Goal: Transaction & Acquisition: Purchase product/service

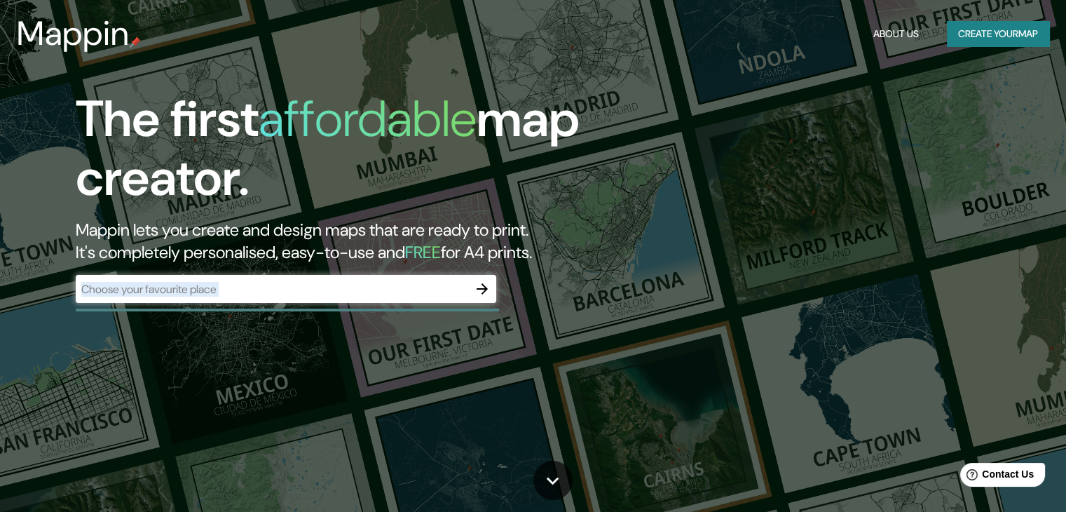
drag, startPoint x: 346, startPoint y: 308, endPoint x: 322, endPoint y: 280, distance: 36.7
click at [322, 280] on div "​" at bounding box center [286, 290] width 421 height 31
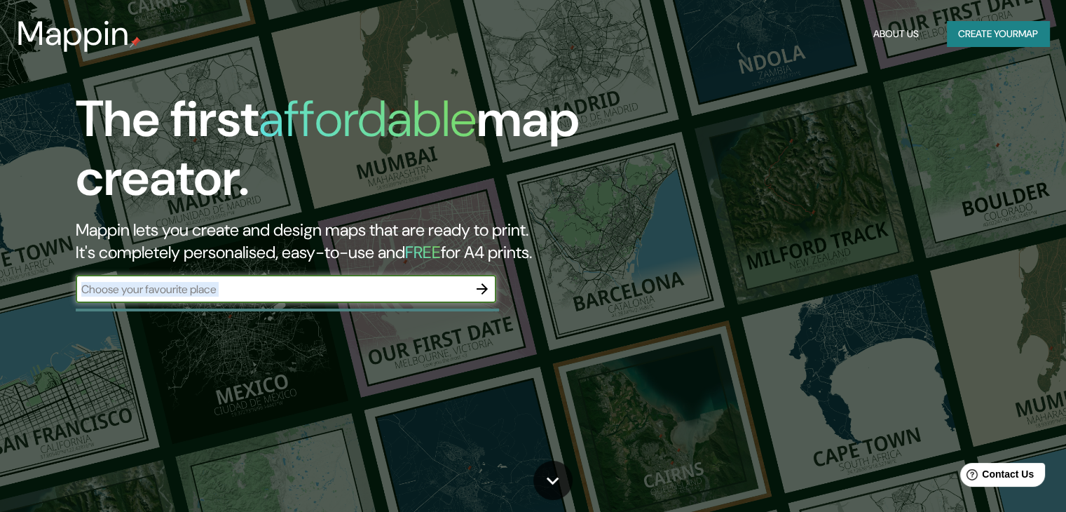
click at [322, 281] on input "text" at bounding box center [272, 289] width 393 height 16
type input "[GEOGRAPHIC_DATA]"
click at [478, 284] on icon "button" at bounding box center [482, 288] width 17 height 17
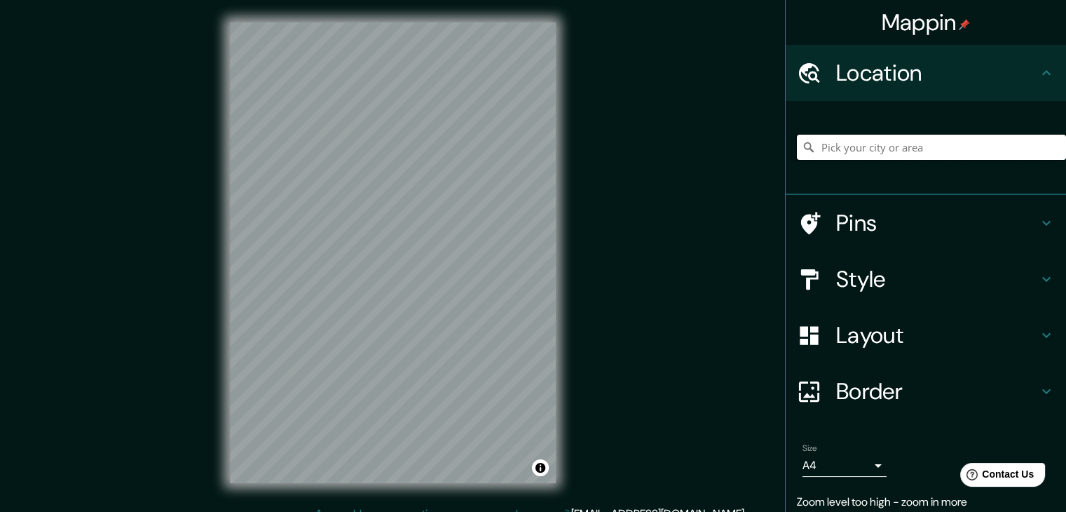
click at [854, 148] on input "Pick your city or area" at bounding box center [931, 147] width 269 height 25
type input "j"
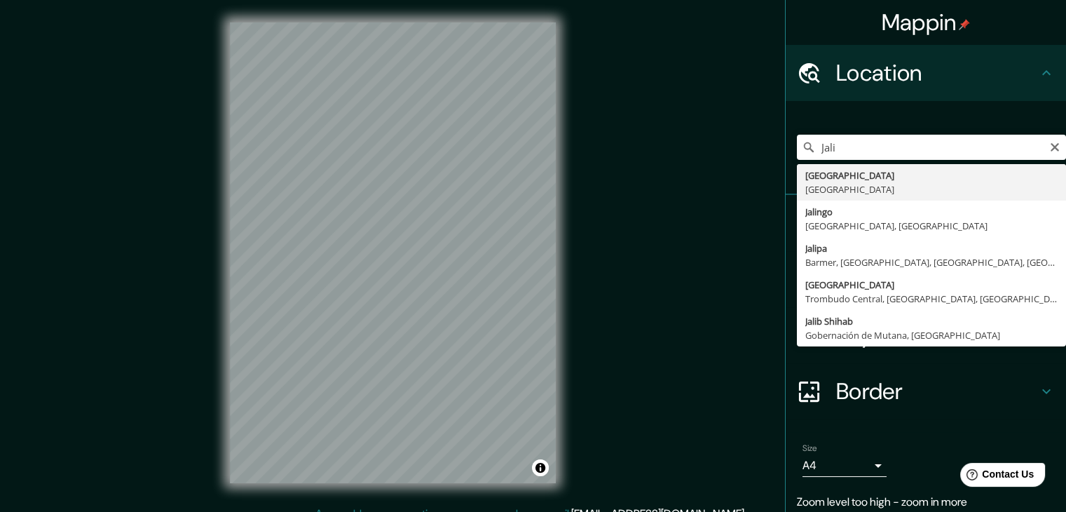
type input "[GEOGRAPHIC_DATA], [GEOGRAPHIC_DATA]"
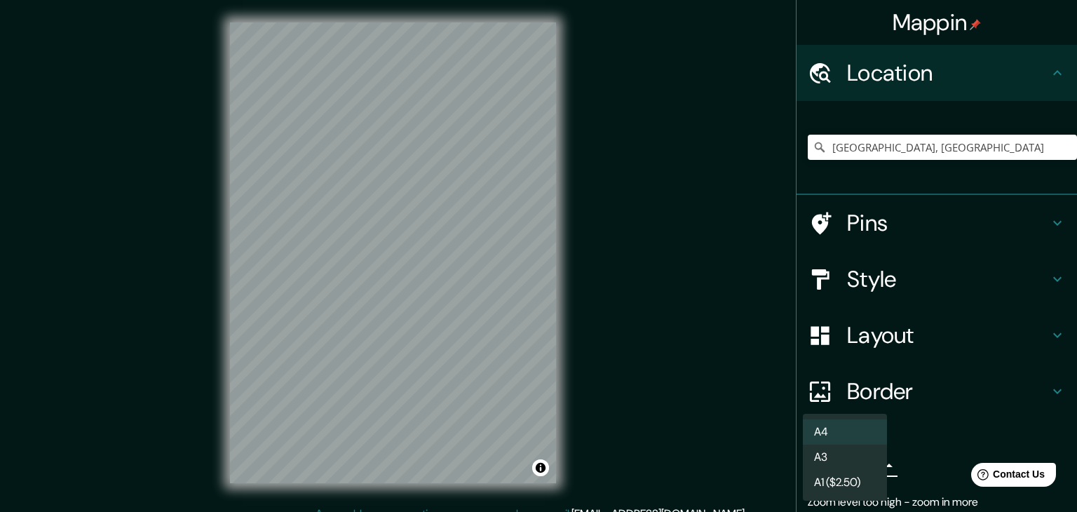
click at [859, 461] on body "Mappin Location [GEOGRAPHIC_DATA], [GEOGRAPHIC_DATA] Pins Style Layout Border C…" at bounding box center [538, 256] width 1077 height 512
click at [766, 424] on div at bounding box center [538, 256] width 1077 height 512
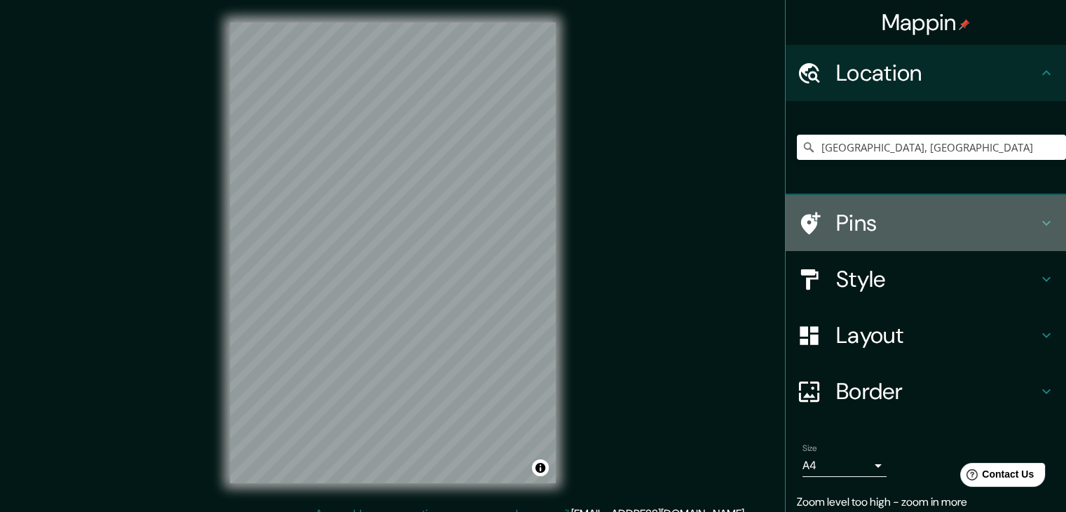
click at [911, 224] on h4 "Pins" at bounding box center [937, 223] width 202 height 28
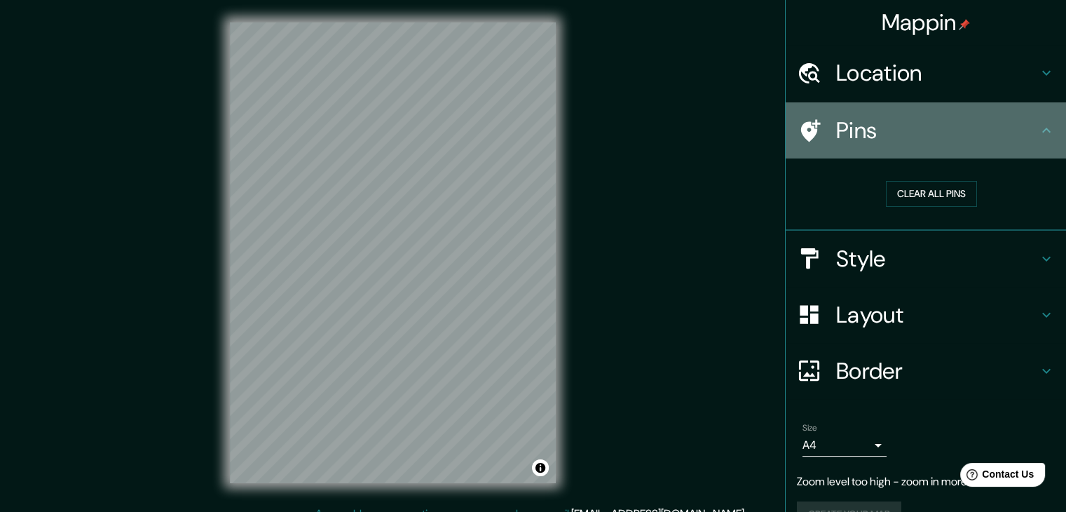
click at [883, 123] on h4 "Pins" at bounding box center [937, 130] width 202 height 28
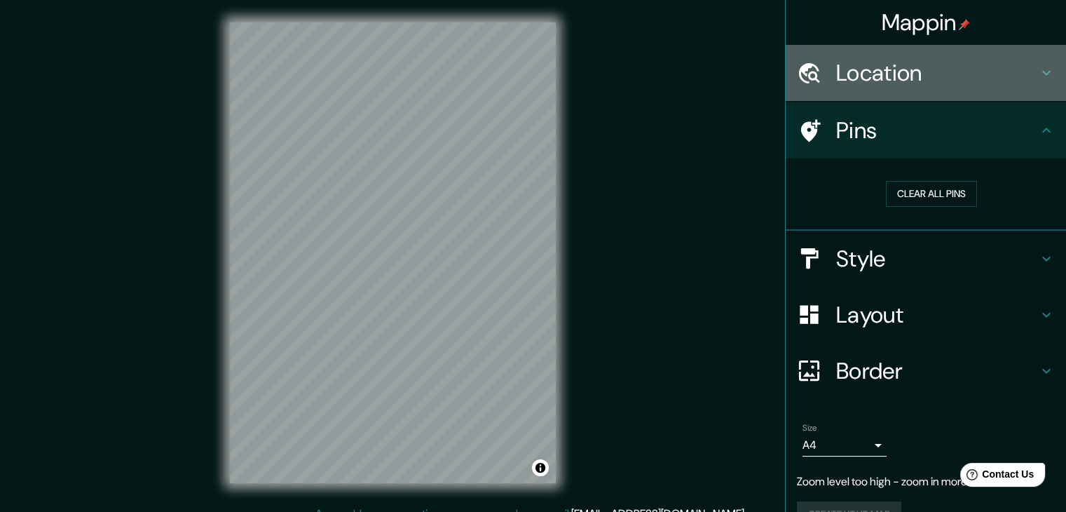
click at [883, 70] on h4 "Location" at bounding box center [937, 73] width 202 height 28
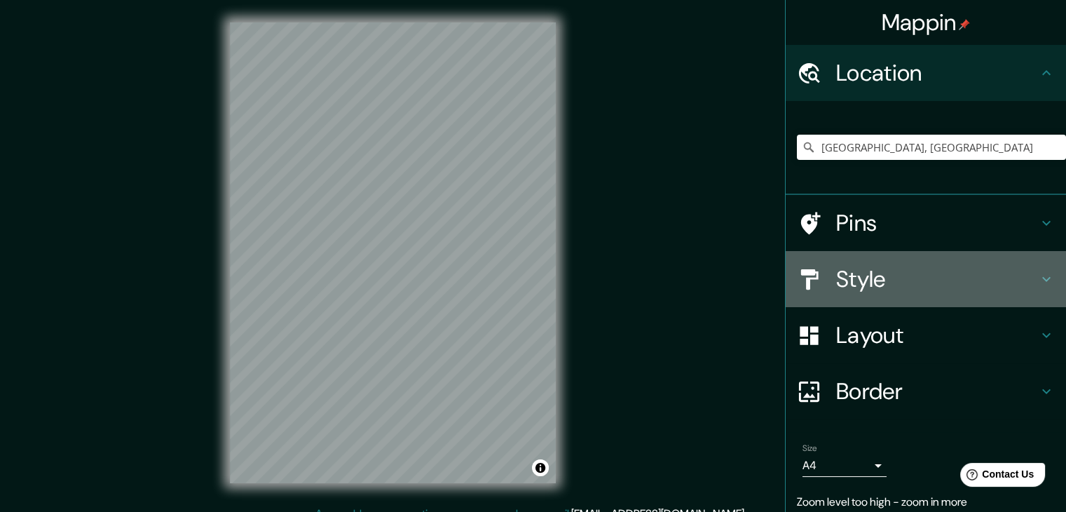
click at [875, 277] on h4 "Style" at bounding box center [937, 279] width 202 height 28
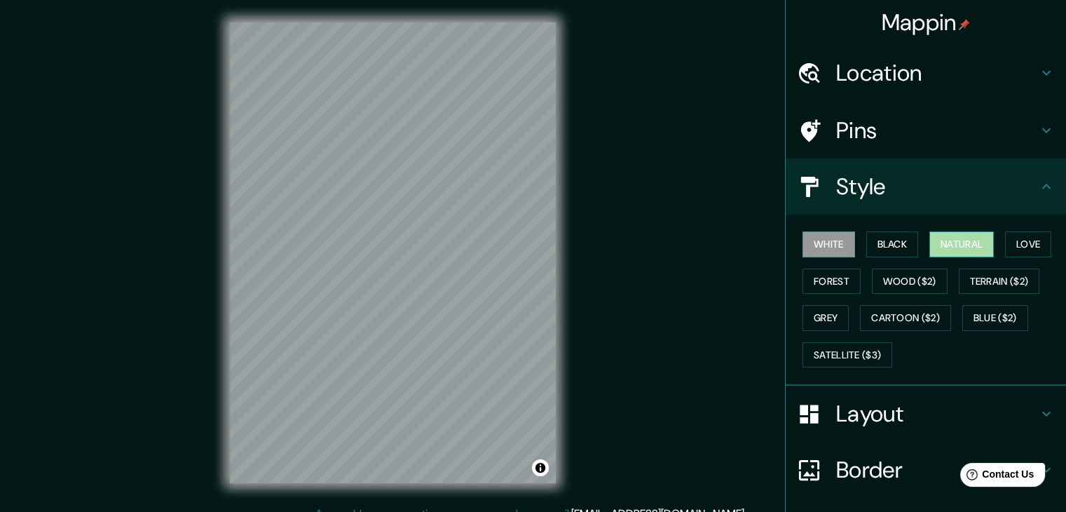
click at [967, 238] on button "Natural" at bounding box center [962, 244] width 64 height 26
click at [820, 276] on button "Forest" at bounding box center [832, 281] width 58 height 26
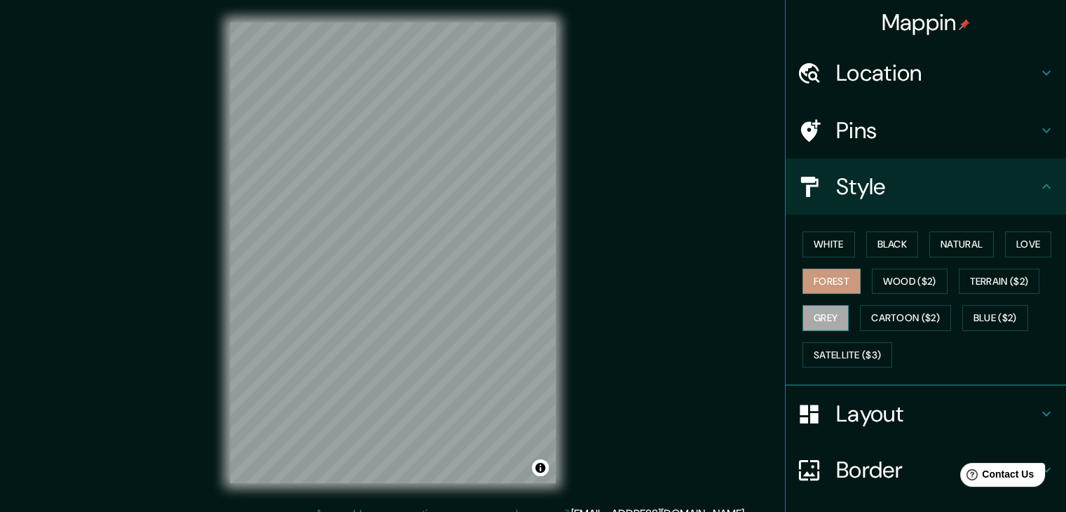
click at [819, 312] on button "Grey" at bounding box center [826, 318] width 46 height 26
click at [837, 278] on button "Forest" at bounding box center [832, 281] width 58 height 26
click at [930, 245] on button "Natural" at bounding box center [962, 244] width 64 height 26
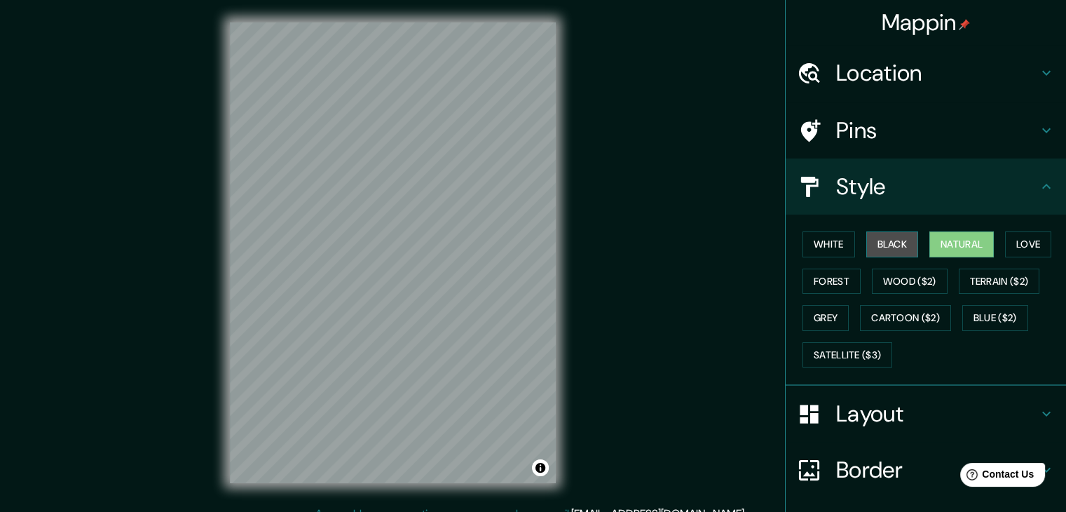
click at [895, 245] on button "Black" at bounding box center [892, 244] width 53 height 26
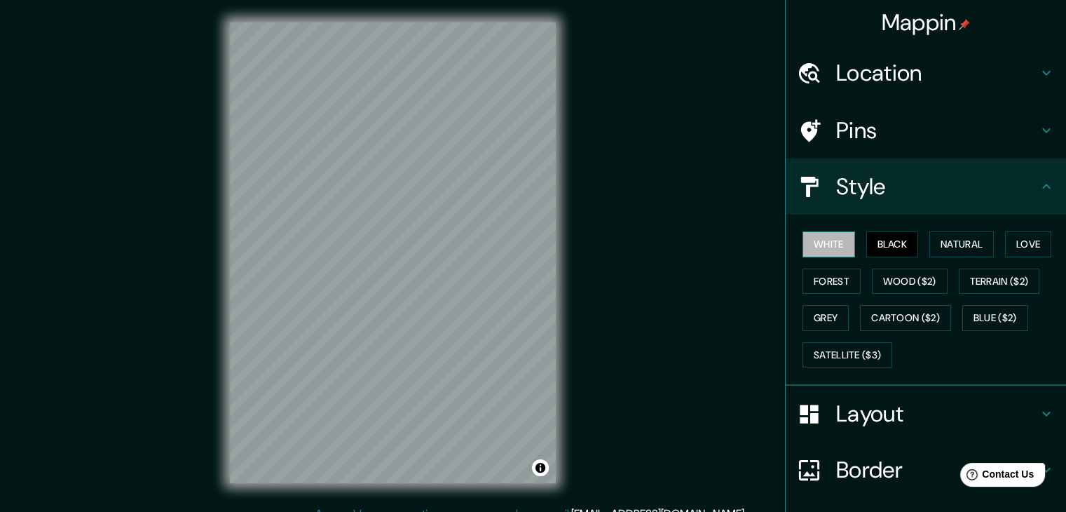
click at [827, 255] on button "White" at bounding box center [829, 244] width 53 height 26
click at [1031, 235] on button "Love" at bounding box center [1028, 244] width 46 height 26
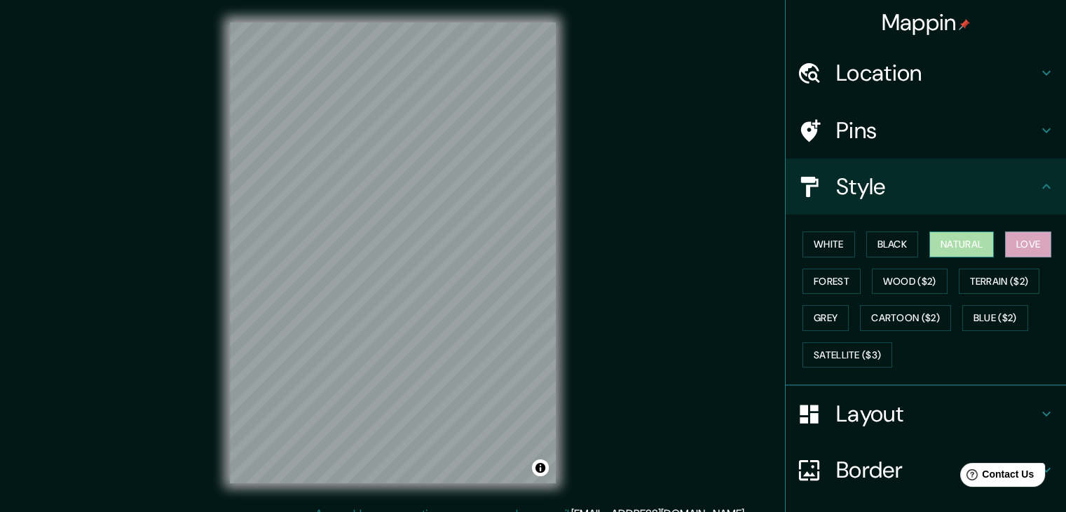
click at [950, 246] on button "Natural" at bounding box center [962, 244] width 64 height 26
click at [822, 325] on button "Grey" at bounding box center [826, 318] width 46 height 26
click at [963, 248] on button "Natural" at bounding box center [962, 244] width 64 height 26
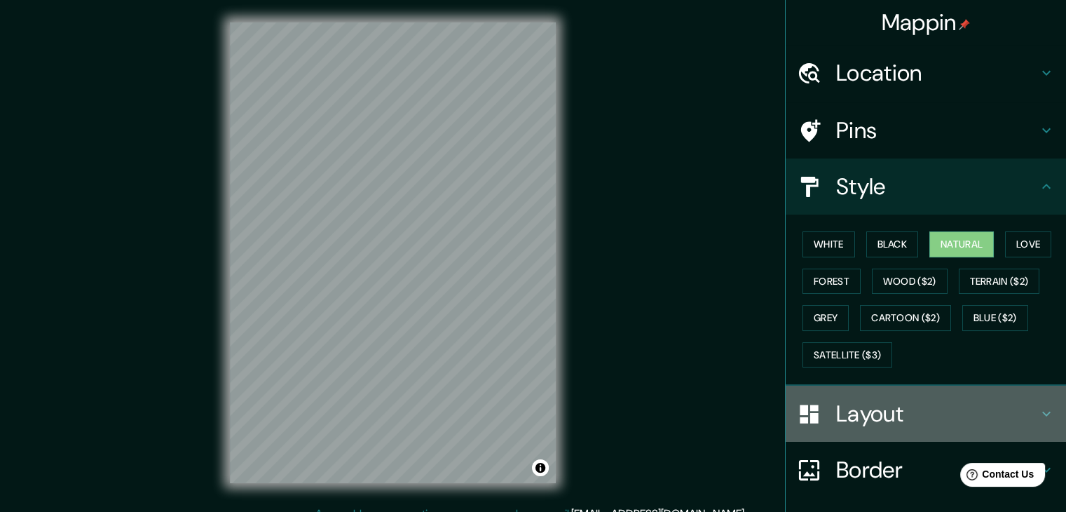
click at [881, 413] on h4 "Layout" at bounding box center [937, 414] width 202 height 28
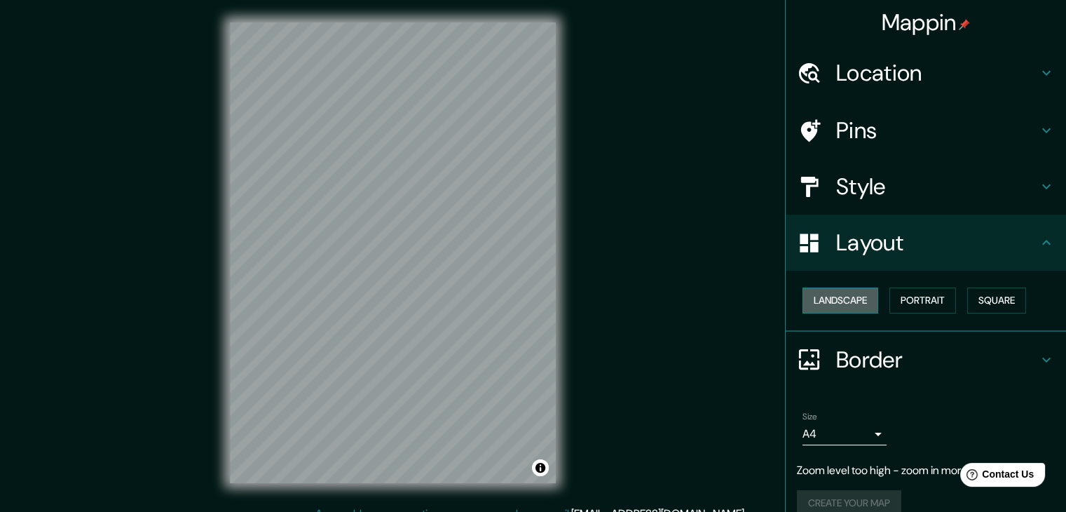
click at [852, 300] on button "Landscape" at bounding box center [841, 300] width 76 height 26
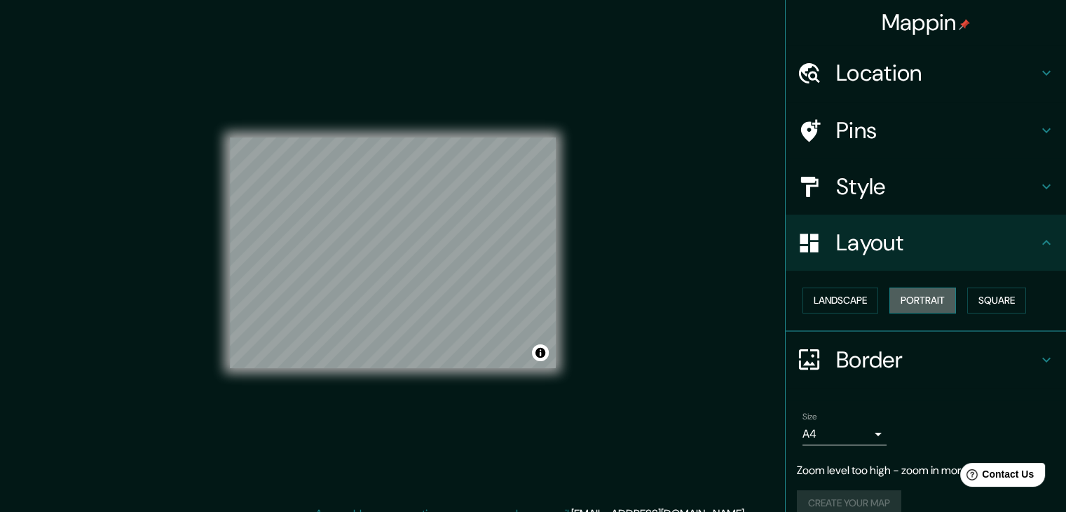
click at [917, 292] on button "Portrait" at bounding box center [923, 300] width 67 height 26
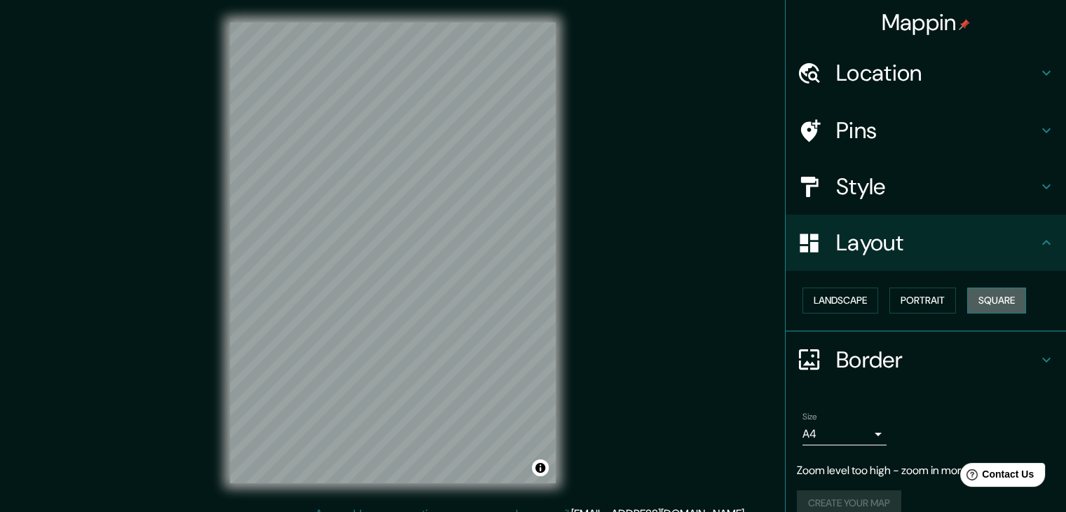
click at [987, 294] on button "Square" at bounding box center [996, 300] width 59 height 26
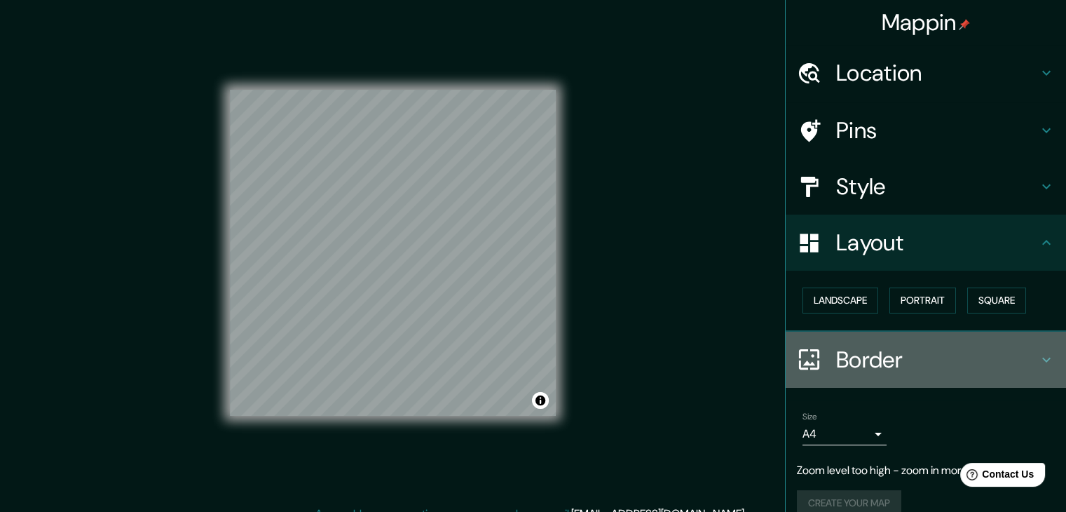
click at [902, 348] on h4 "Border" at bounding box center [937, 360] width 202 height 28
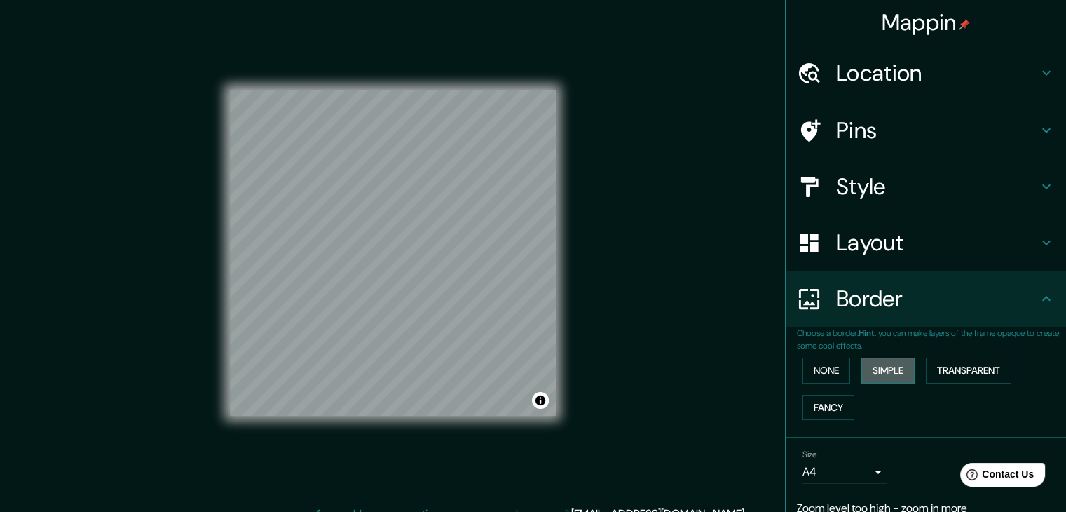
click at [875, 369] on button "Simple" at bounding box center [888, 371] width 53 height 26
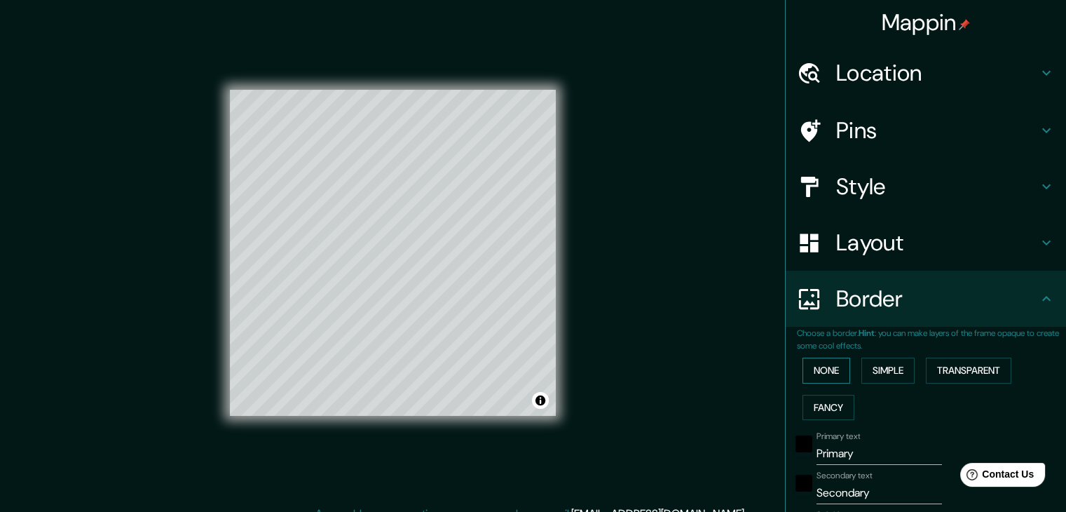
click at [829, 370] on button "None" at bounding box center [827, 371] width 48 height 26
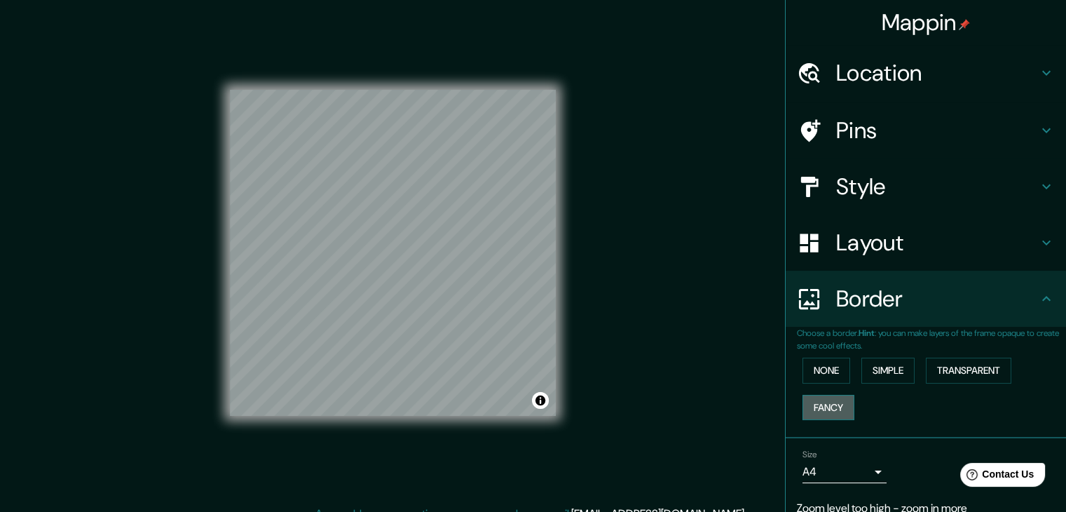
click at [829, 395] on button "Fancy" at bounding box center [829, 408] width 52 height 26
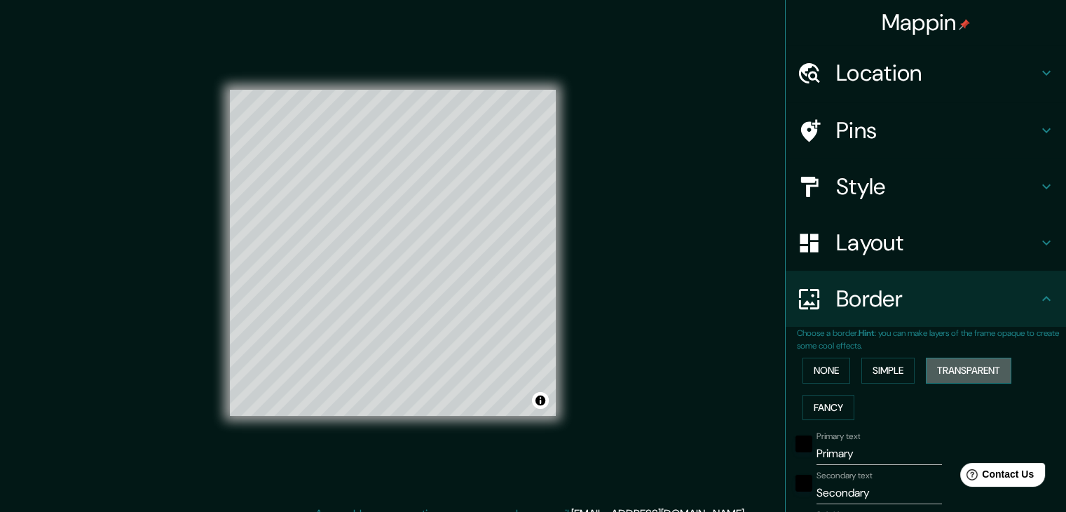
click at [961, 366] on button "Transparent" at bounding box center [969, 371] width 86 height 26
click at [825, 371] on button "None" at bounding box center [827, 371] width 48 height 26
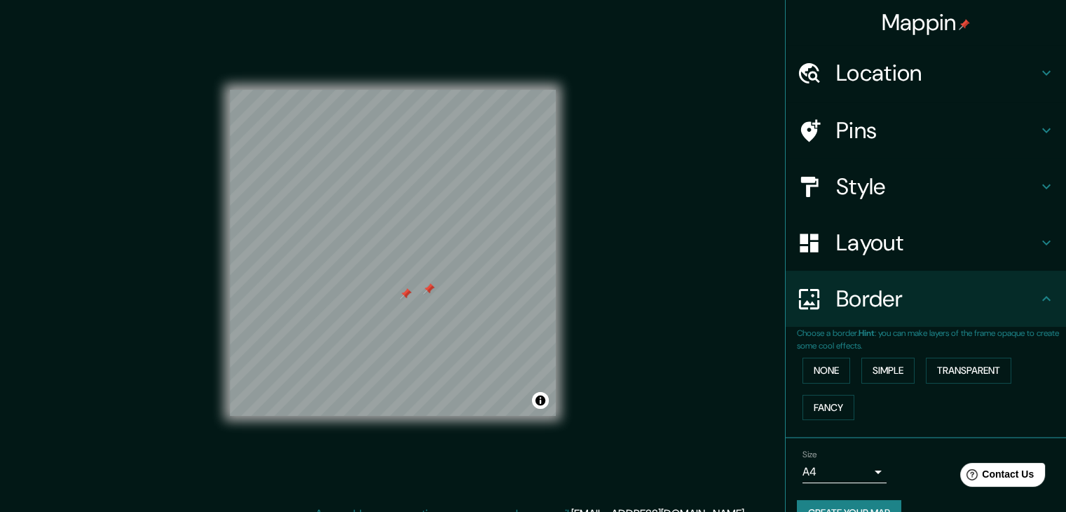
click at [433, 290] on div at bounding box center [428, 288] width 11 height 11
drag, startPoint x: 402, startPoint y: 290, endPoint x: 408, endPoint y: 294, distance: 8.0
click at [408, 294] on div at bounding box center [405, 293] width 11 height 11
click at [430, 287] on div at bounding box center [428, 288] width 11 height 11
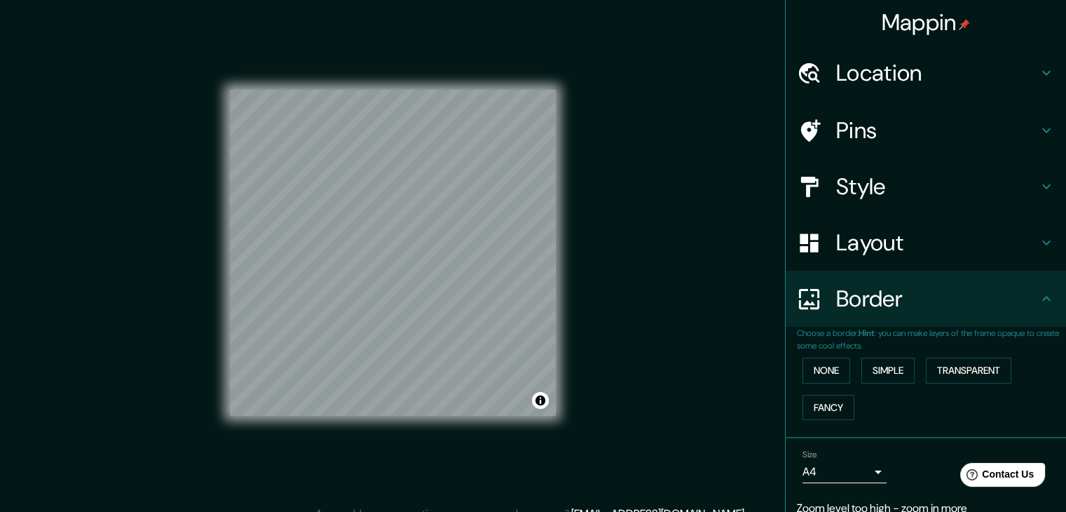
scroll to position [57, 0]
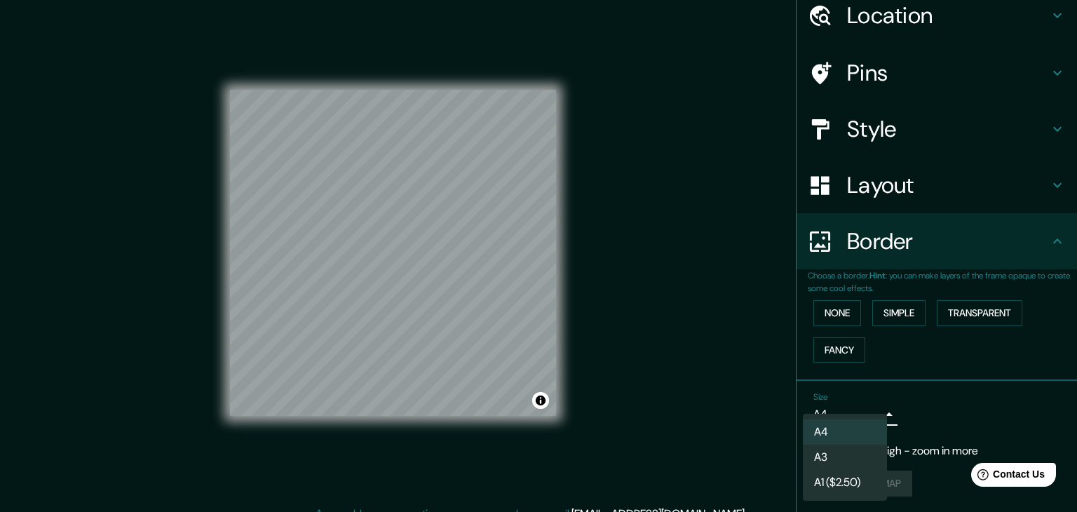
click at [869, 407] on body "Mappin Location [GEOGRAPHIC_DATA], [GEOGRAPHIC_DATA] Pins Style Layout Border C…" at bounding box center [538, 256] width 1077 height 512
click at [834, 468] on li "A3" at bounding box center [845, 456] width 84 height 25
click at [816, 407] on body "Mappin Location [GEOGRAPHIC_DATA], [GEOGRAPHIC_DATA] Pins Style Layout Border C…" at bounding box center [538, 256] width 1077 height 512
click at [831, 426] on li "A4" at bounding box center [845, 431] width 84 height 25
type input "single"
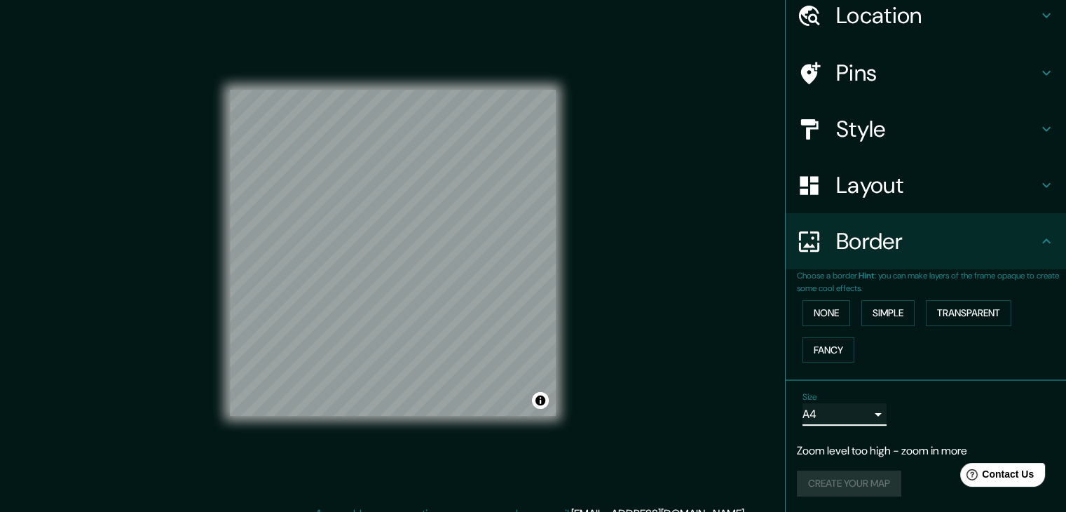
scroll to position [0, 0]
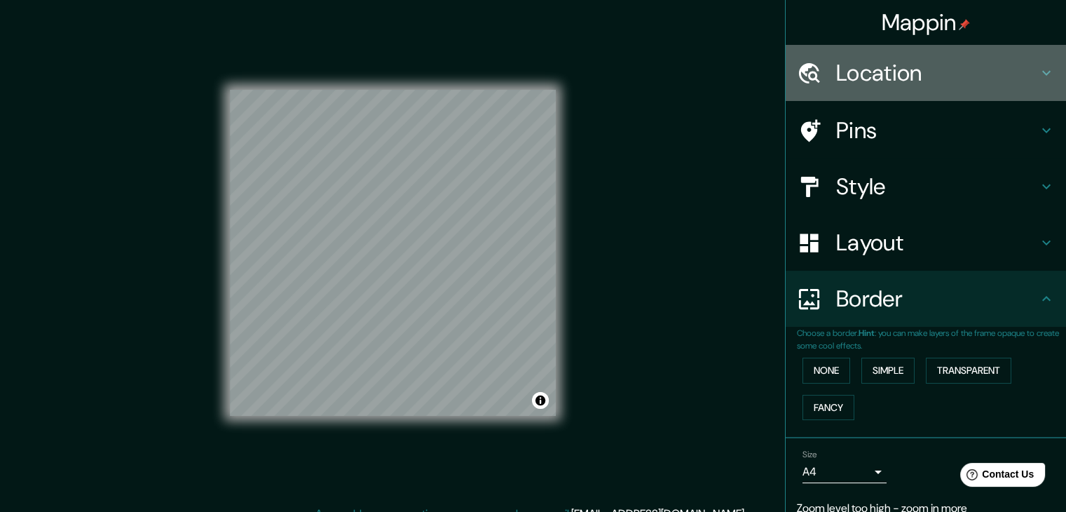
click at [874, 50] on div "Location" at bounding box center [926, 73] width 280 height 56
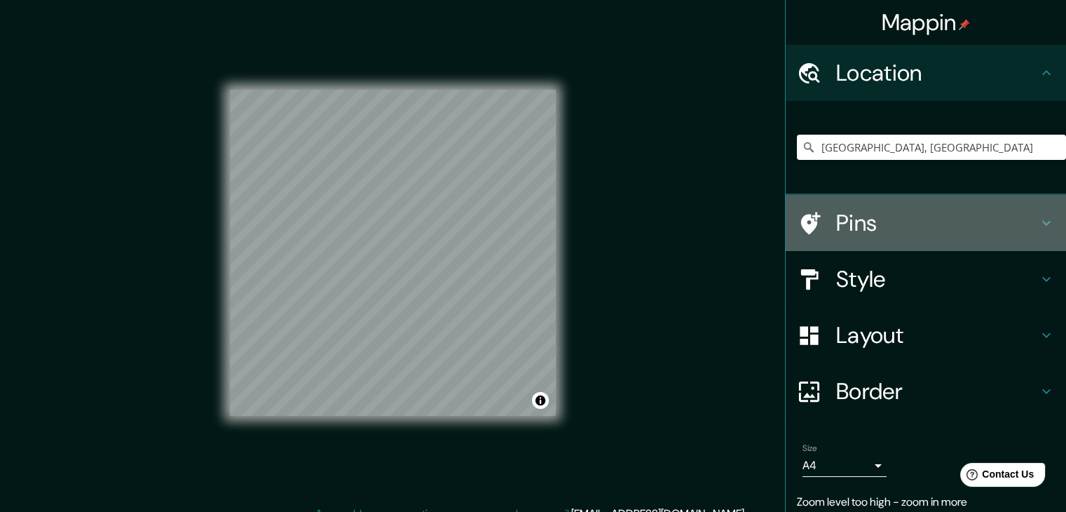
click at [846, 231] on h4 "Pins" at bounding box center [937, 223] width 202 height 28
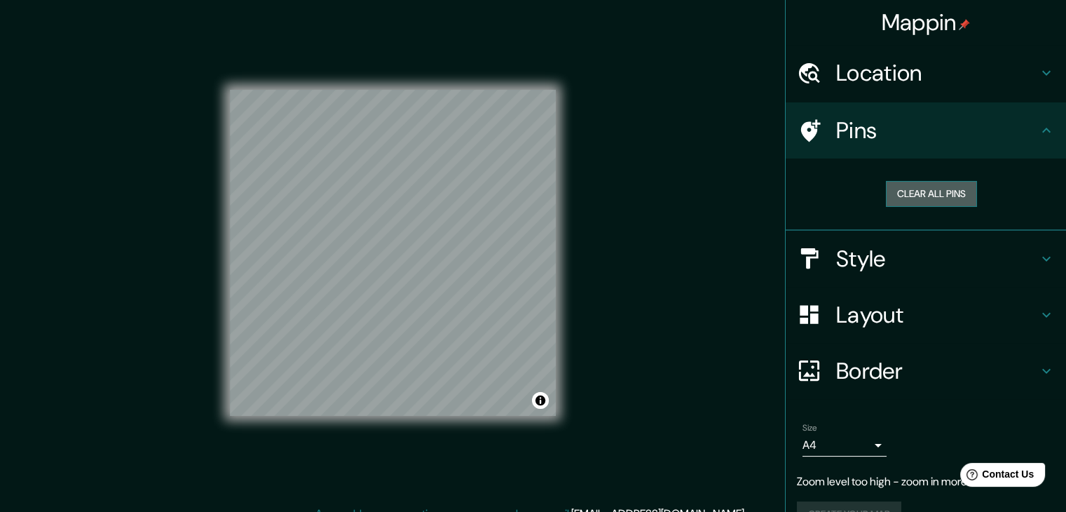
click at [920, 193] on button "Clear all pins" at bounding box center [931, 194] width 91 height 26
click at [919, 195] on button "Clear all pins" at bounding box center [931, 194] width 91 height 26
click at [880, 260] on h4 "Style" at bounding box center [937, 259] width 202 height 28
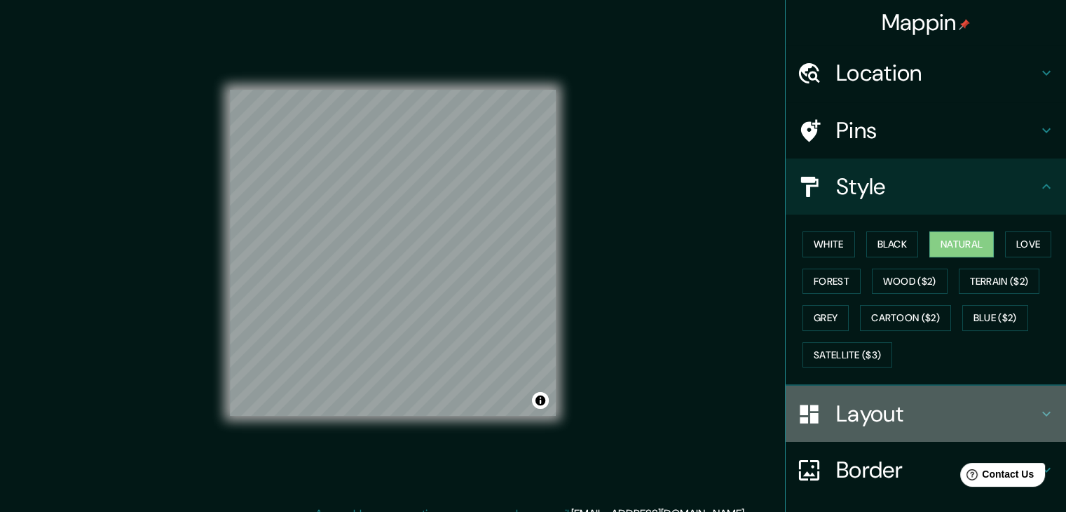
click at [880, 407] on h4 "Layout" at bounding box center [937, 414] width 202 height 28
